Goal: Transaction & Acquisition: Purchase product/service

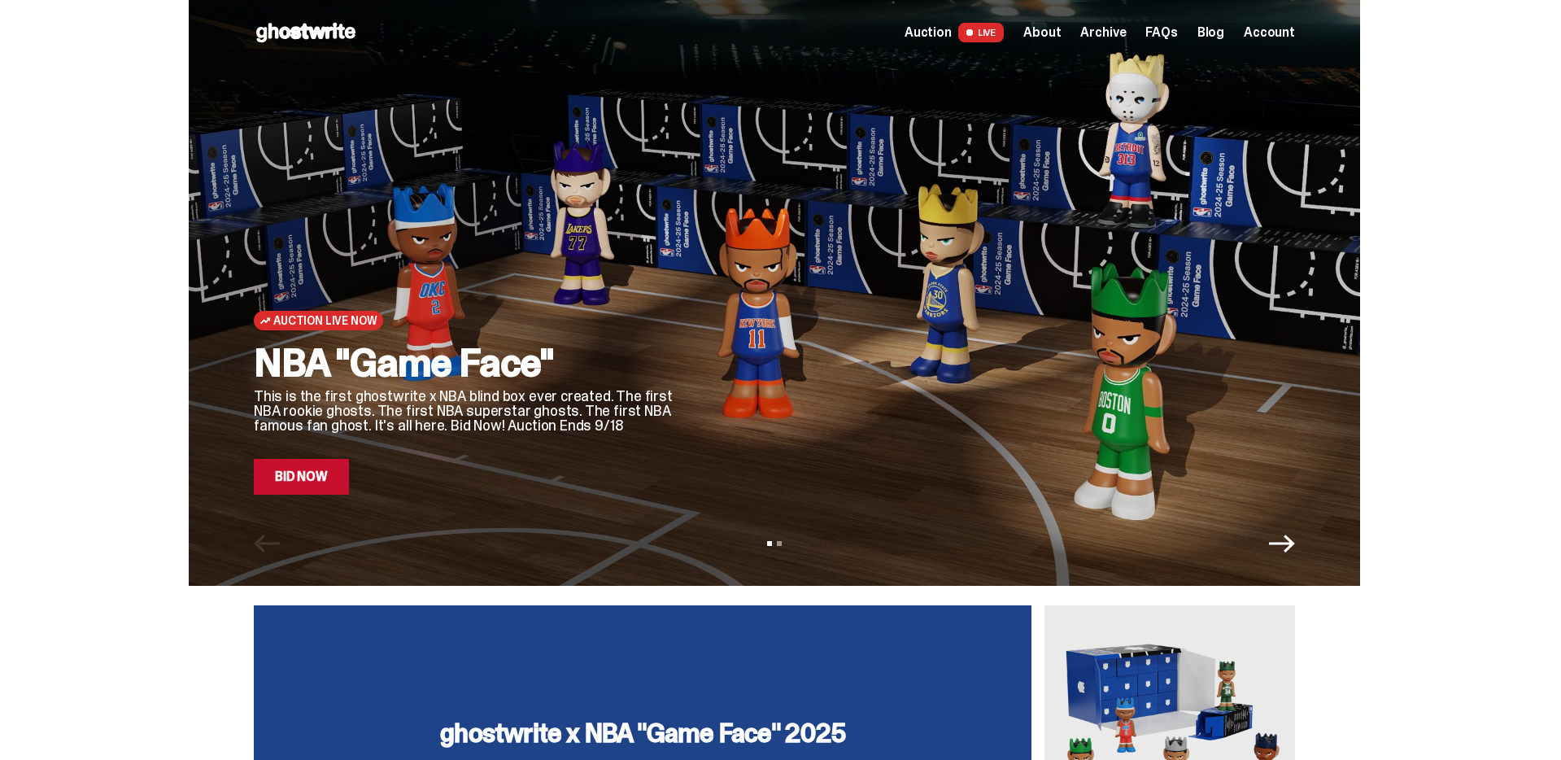
click at [321, 476] on link "Bid Now" at bounding box center [301, 477] width 95 height 36
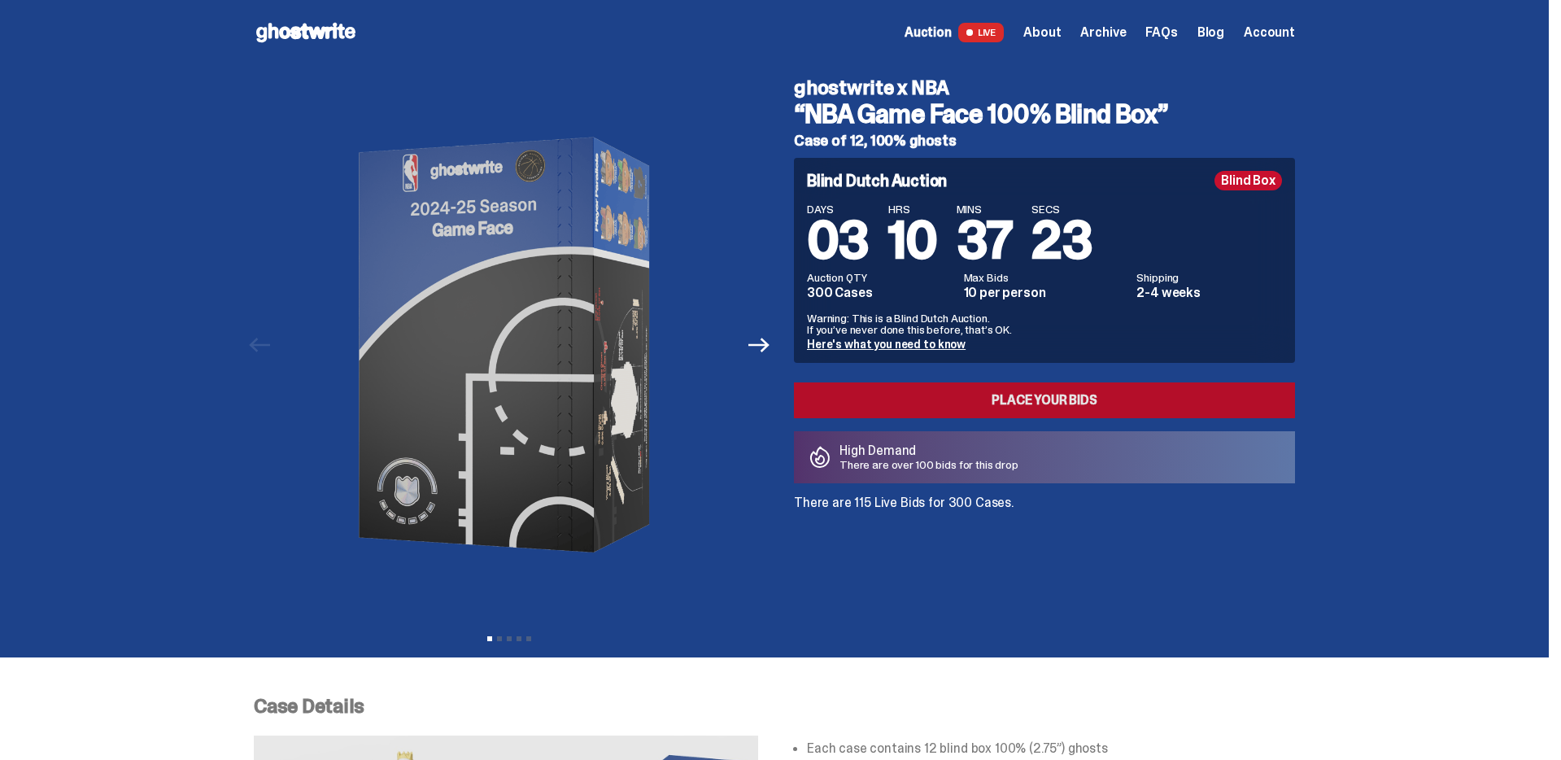
click at [1112, 393] on link "Place your Bids" at bounding box center [1044, 400] width 501 height 36
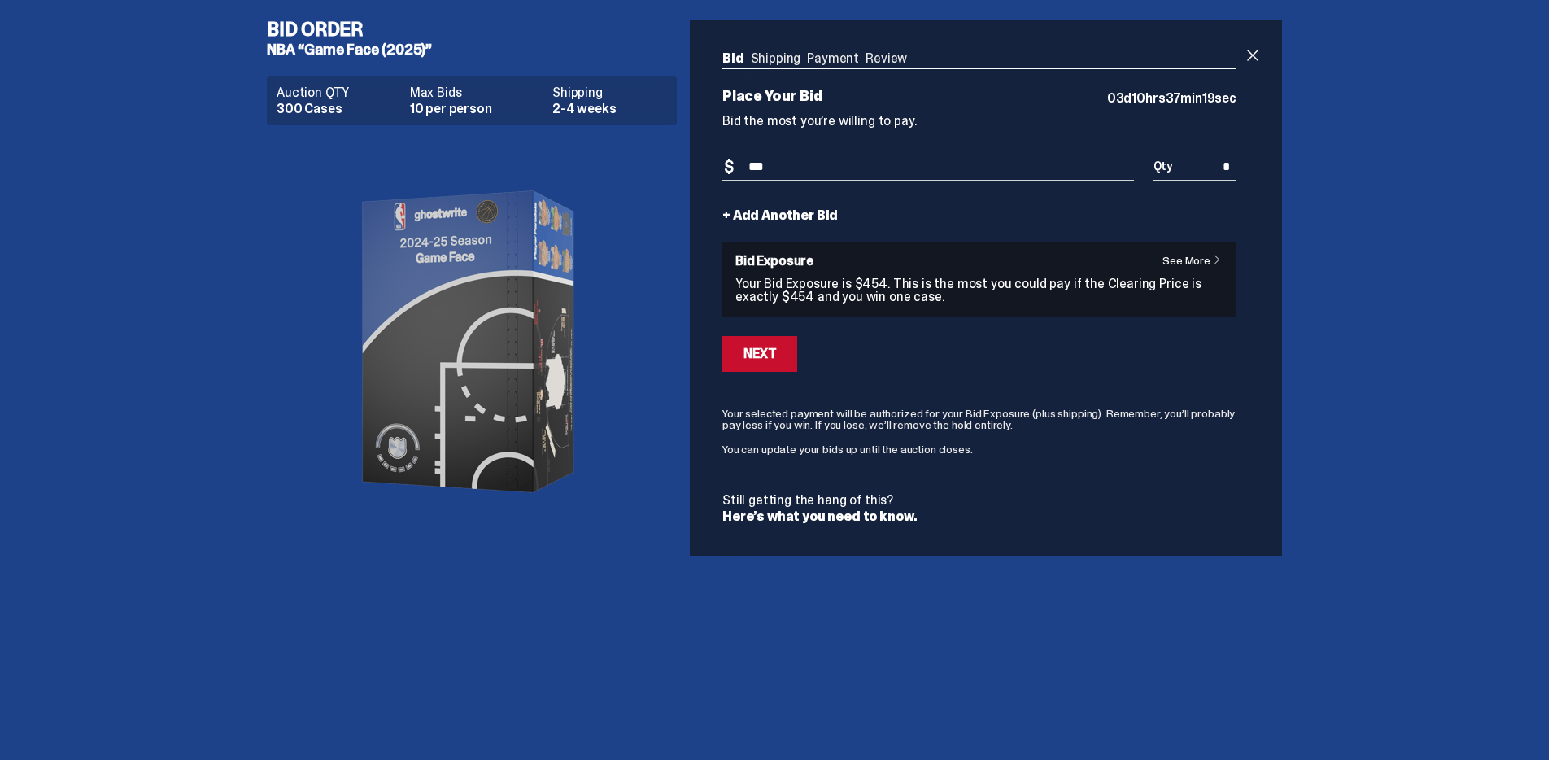
type input "***"
drag, startPoint x: 1451, startPoint y: 295, endPoint x: 987, endPoint y: 351, distance: 468.0
click at [1447, 296] on div "Bid Order NBA “Game Face (2025)” Auction QTY 300 Cases Max Bids 10 per person S…" at bounding box center [774, 287] width 1549 height 575
click at [1226, 171] on input "*" at bounding box center [1195, 167] width 83 height 27
drag, startPoint x: 1227, startPoint y: 169, endPoint x: 1261, endPoint y: 168, distance: 34.2
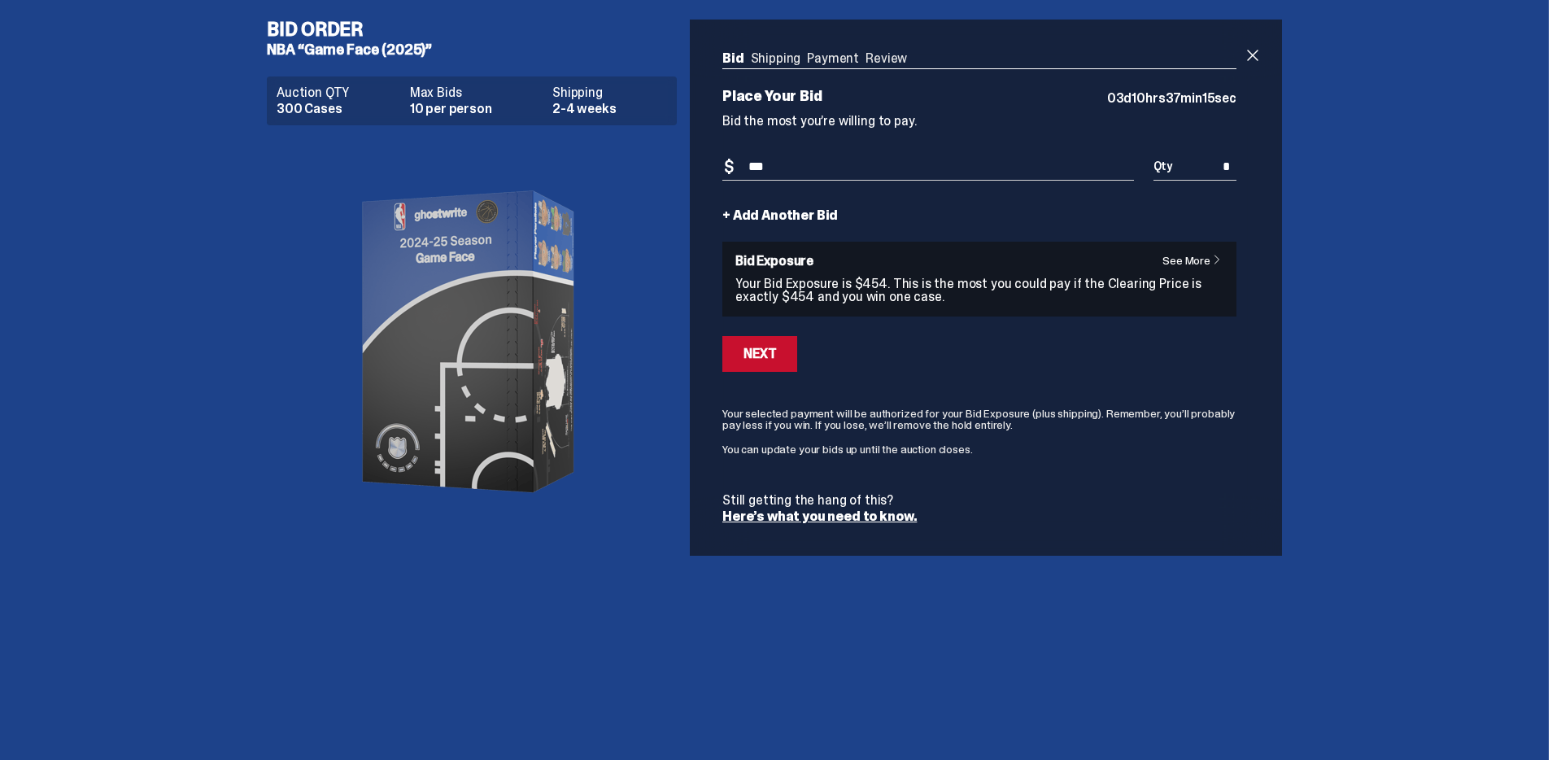
click at [1261, 168] on div "Bid Shipping Payment Review Auction QTY 300 Cases Max Bids 10 per person Shippi…" at bounding box center [979, 288] width 579 height 536
type input "*"
click at [1432, 222] on div "Bid Order NBA “Game Face (2025)” Auction QTY 300 Cases Max Bids 10 per person S…" at bounding box center [774, 287] width 1549 height 575
click at [1263, 59] on span at bounding box center [1253, 56] width 20 height 20
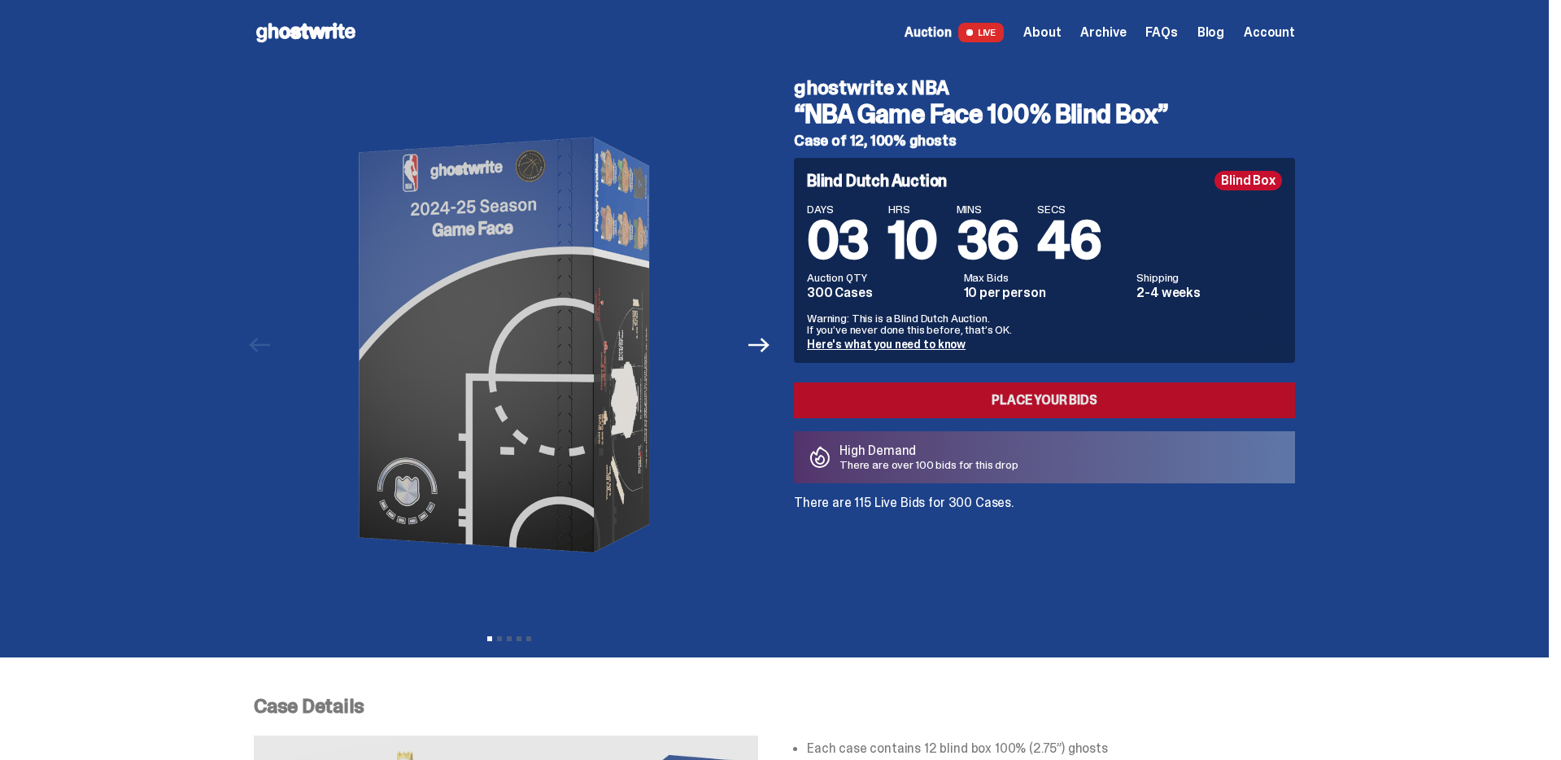
click at [1138, 394] on link "Place your Bids" at bounding box center [1044, 400] width 501 height 36
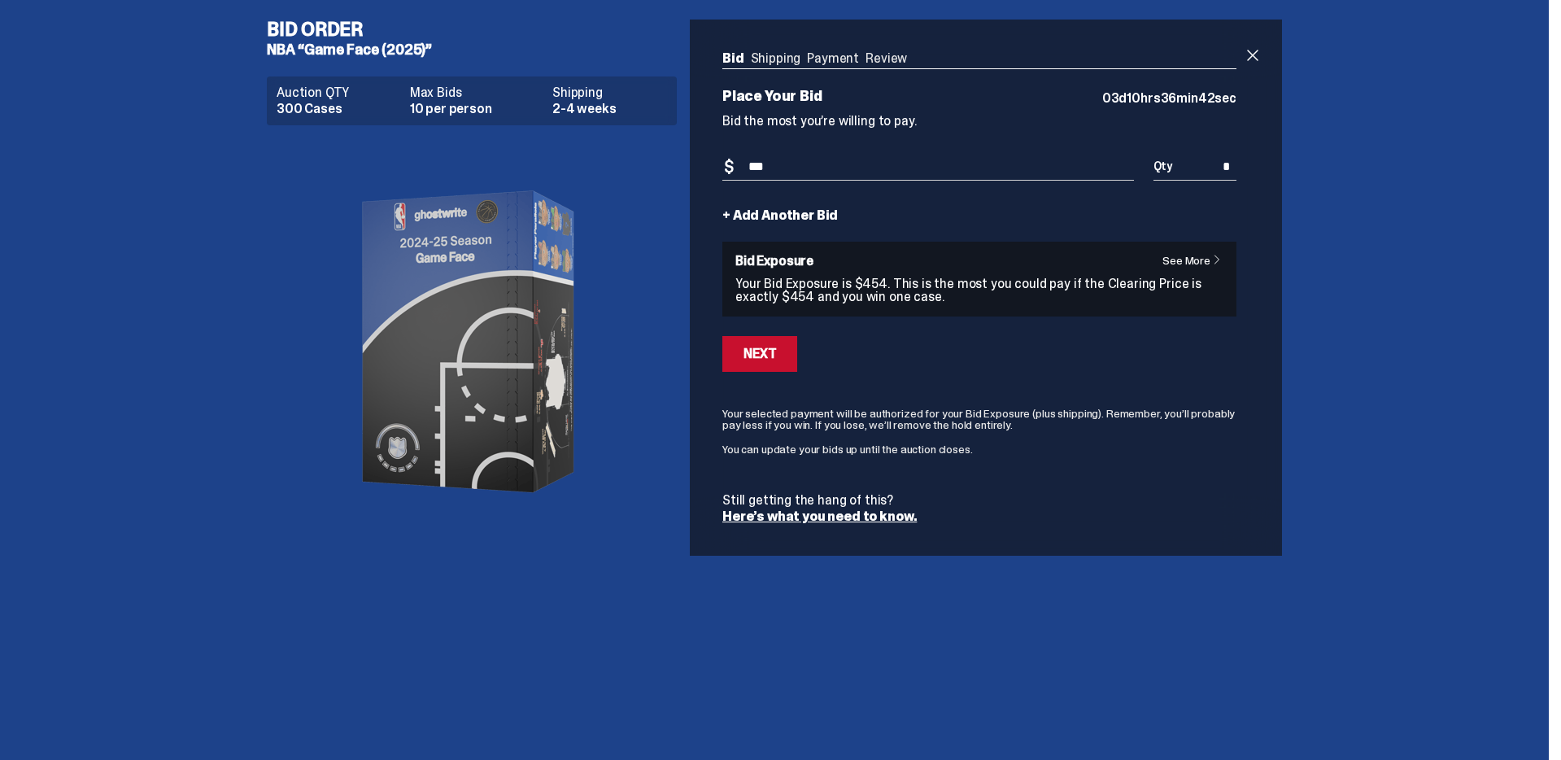
type input "***"
click at [801, 219] on link "+ Add Another Bid" at bounding box center [780, 215] width 116 height 13
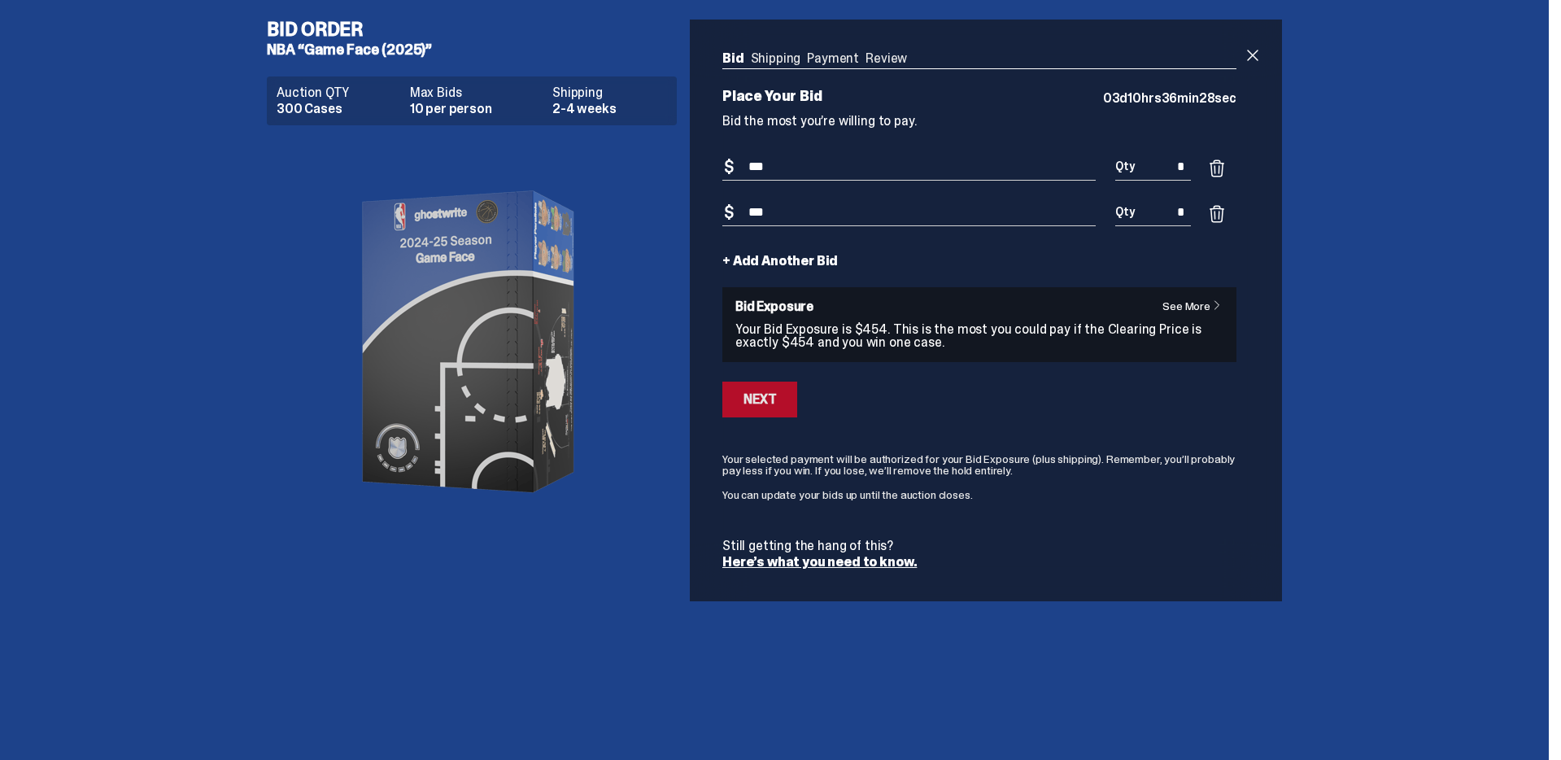
type input "***"
click at [775, 406] on div "Next" at bounding box center [760, 399] width 33 height 13
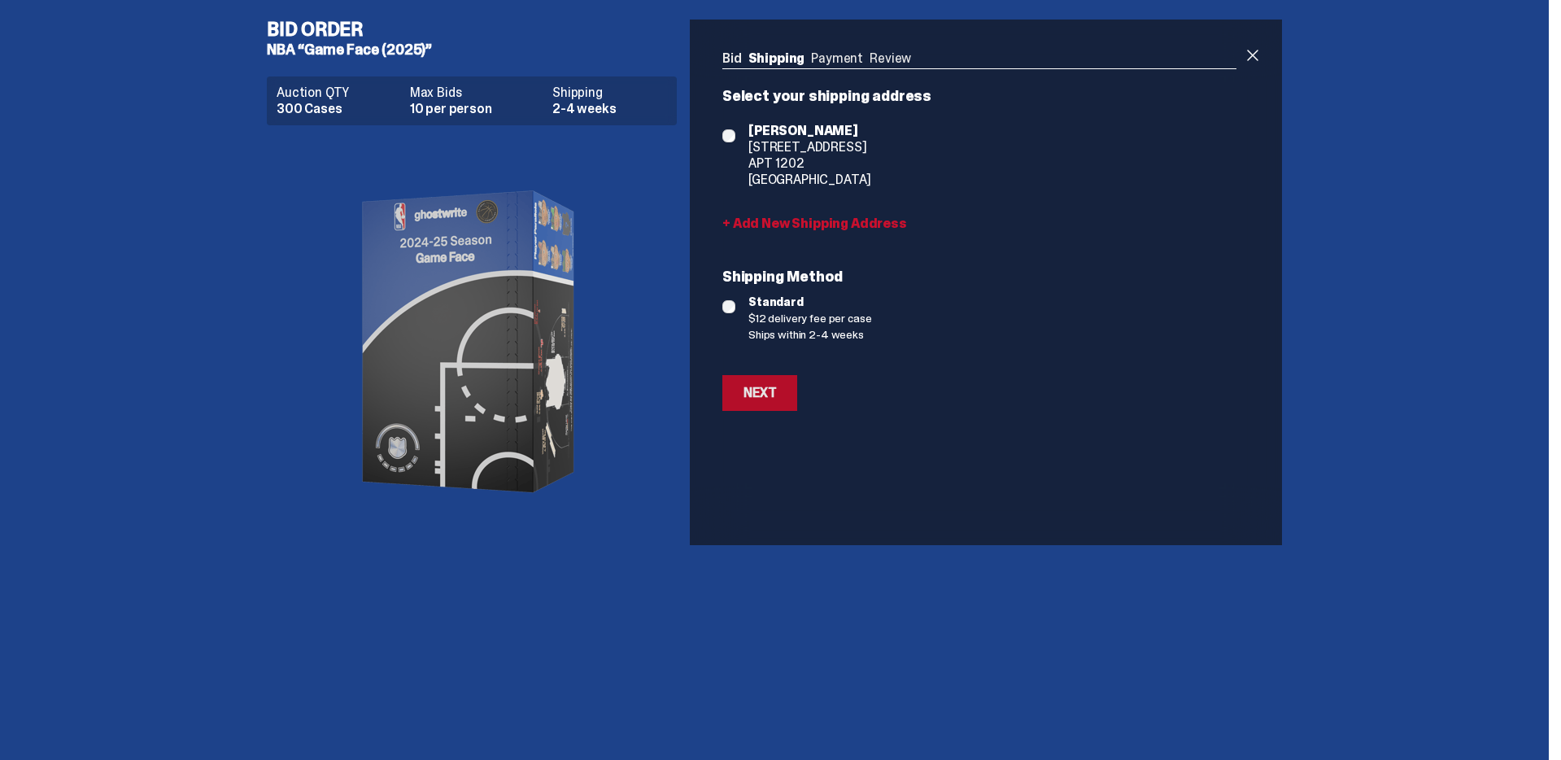
click at [777, 404] on button "Next" at bounding box center [759, 393] width 75 height 36
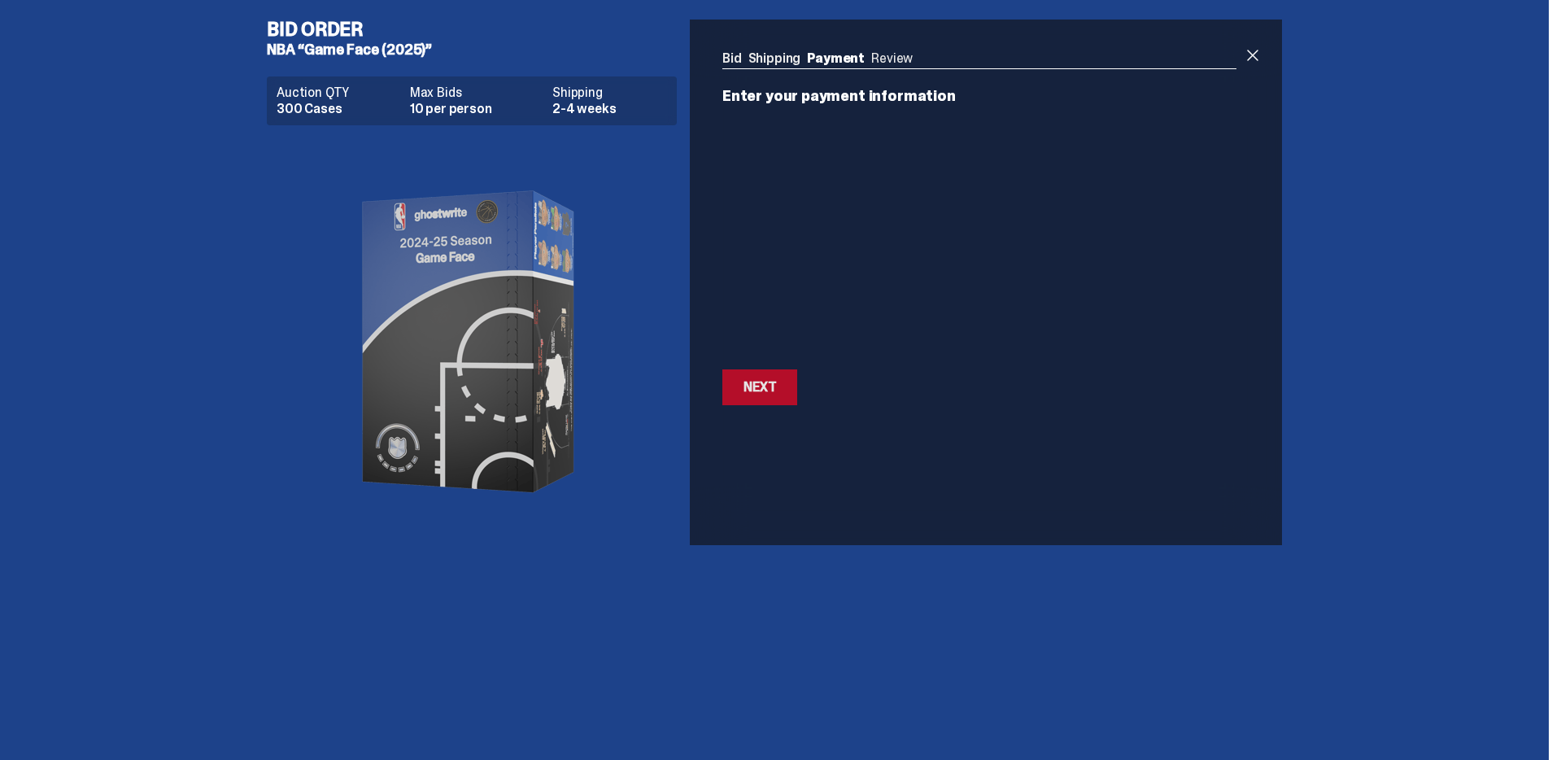
click at [786, 380] on button "Next Next" at bounding box center [759, 387] width 75 height 36
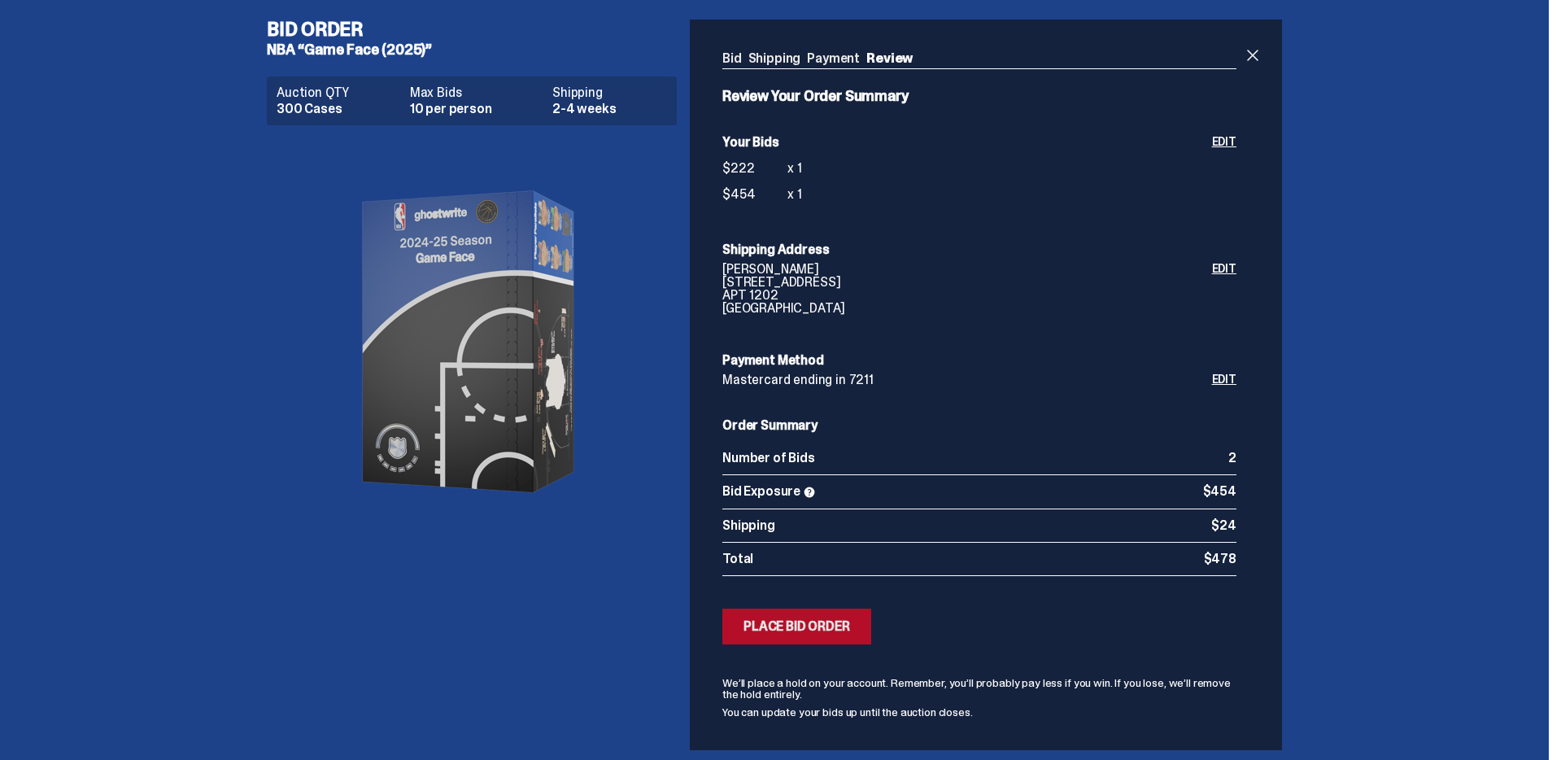
click at [834, 623] on div "Place Bid Order" at bounding box center [797, 626] width 107 height 13
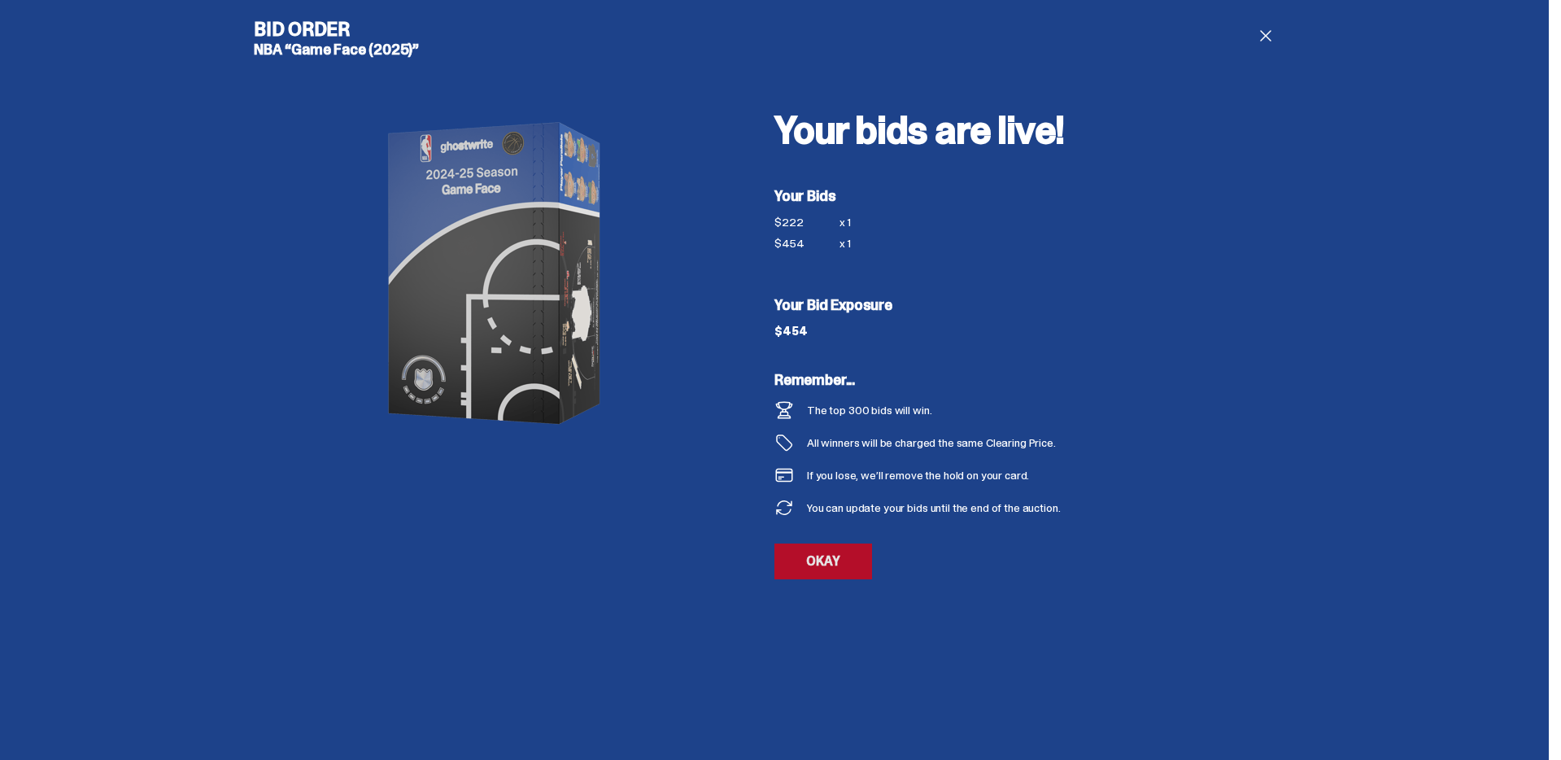
click at [851, 555] on link "OKAY" at bounding box center [824, 561] width 98 height 36
